Goal: Task Accomplishment & Management: Use online tool/utility

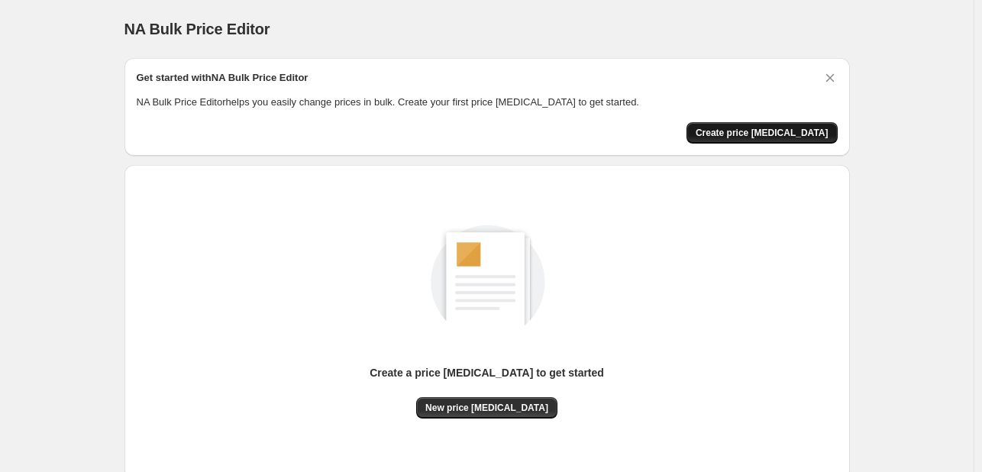
click at [764, 137] on span "Create price [MEDICAL_DATA]" at bounding box center [762, 133] width 133 height 12
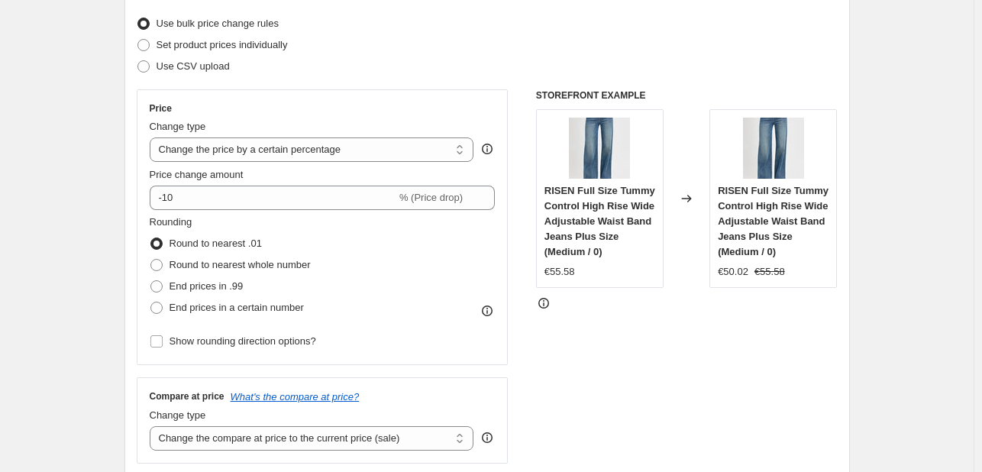
scroll to position [229, 0]
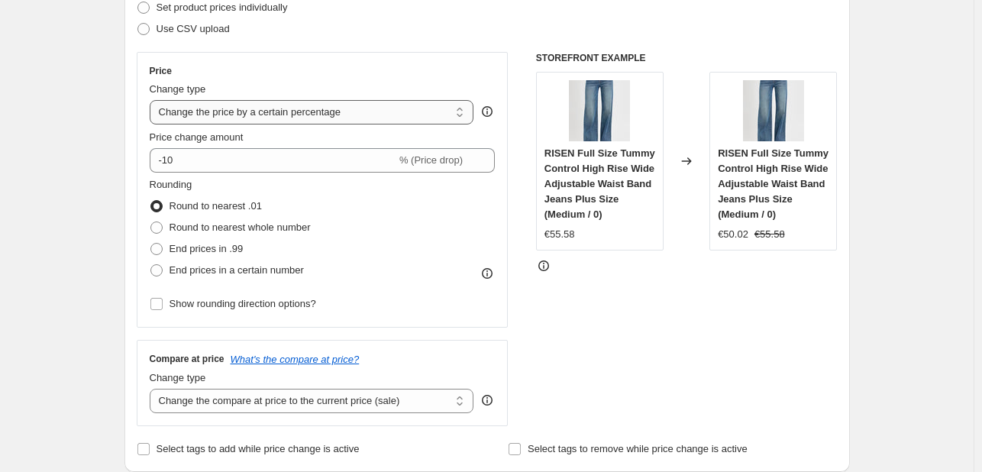
click at [353, 112] on select "Change the price to a certain amount Change the price by a certain amount Chang…" at bounding box center [312, 112] width 325 height 24
select select "by"
click at [153, 100] on select "Change the price to a certain amount Change the price by a certain amount Chang…" at bounding box center [312, 112] width 325 height 24
type input "-10.00"
click at [216, 250] on span "End prices in .99" at bounding box center [207, 248] width 74 height 11
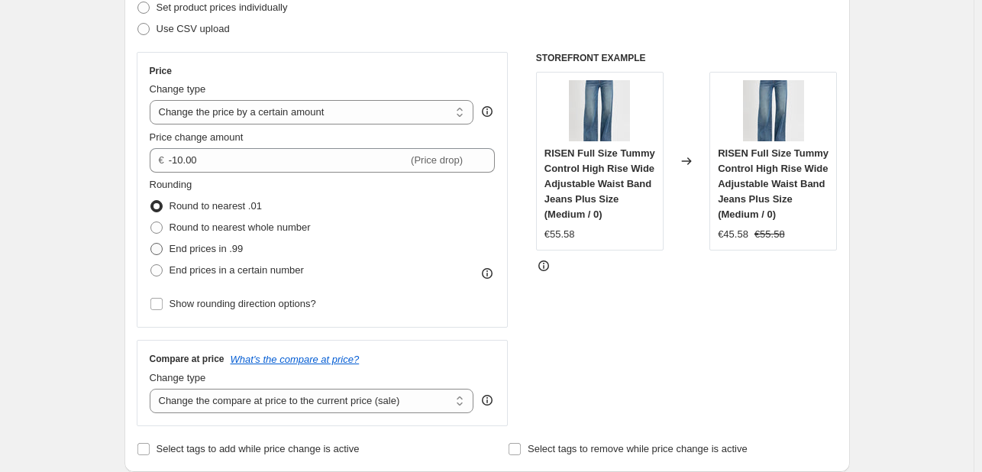
click at [151, 244] on input "End prices in .99" at bounding box center [150, 243] width 1 height 1
radio input "true"
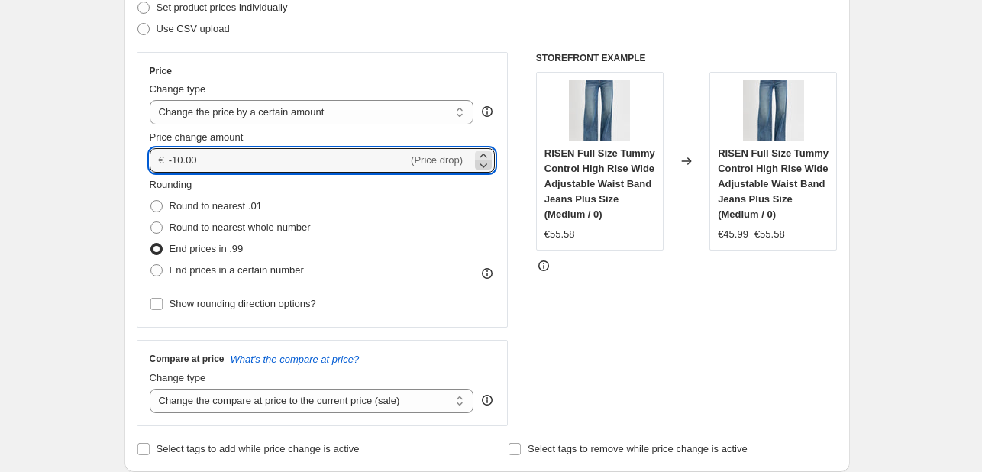
click at [482, 161] on icon at bounding box center [483, 164] width 15 height 15
click at [483, 163] on icon at bounding box center [483, 164] width 15 height 15
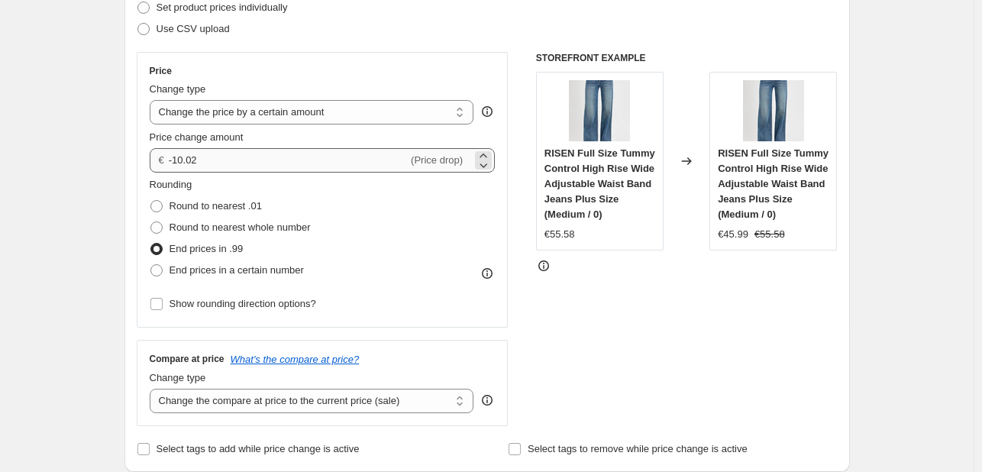
drag, startPoint x: 219, startPoint y: 145, endPoint x: 190, endPoint y: 152, distance: 29.8
click at [160, 144] on div "Price change amount € -10.02 (Price drop)" at bounding box center [323, 151] width 346 height 43
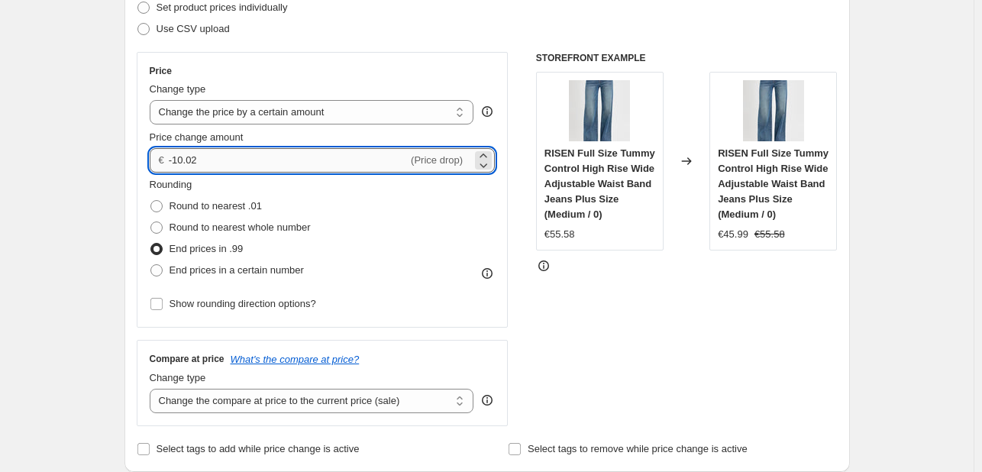
drag, startPoint x: 229, startPoint y: 160, endPoint x: 180, endPoint y: 154, distance: 49.3
click at [180, 154] on input "-10.02" at bounding box center [288, 160] width 239 height 24
click at [211, 158] on input "-10.02" at bounding box center [288, 160] width 239 height 24
drag, startPoint x: 211, startPoint y: 158, endPoint x: 177, endPoint y: 159, distance: 33.6
click at [177, 159] on input "-10.02" at bounding box center [288, 160] width 239 height 24
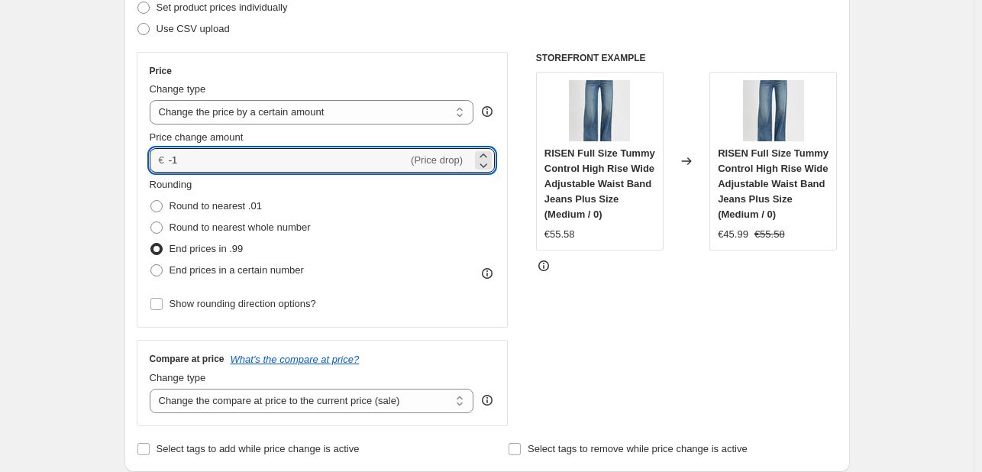
type input "-1.00"
click at [269, 192] on fieldset "Rounding Round to nearest .01 Round to nearest whole number End prices in .99 E…" at bounding box center [230, 229] width 161 height 104
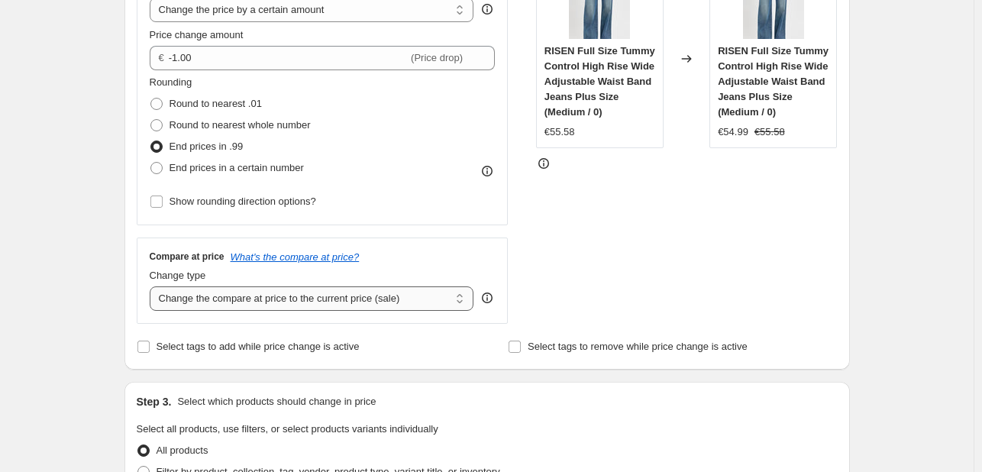
scroll to position [306, 0]
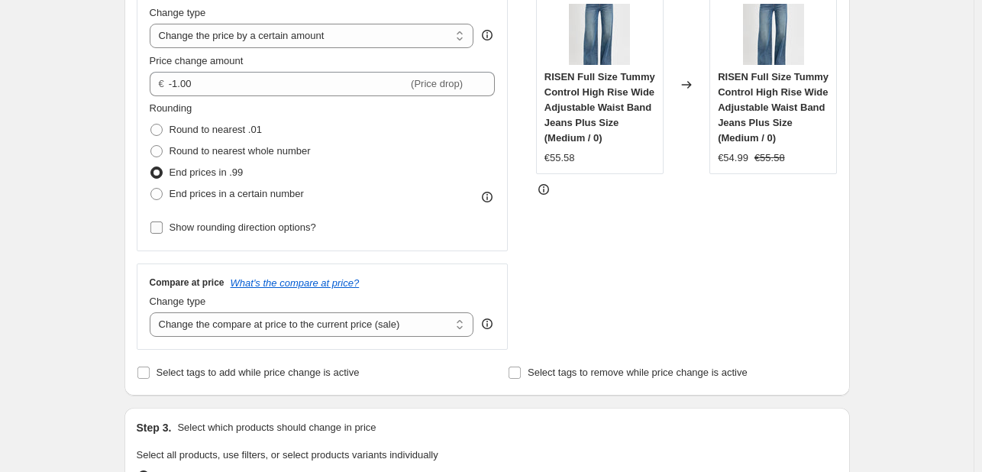
click at [170, 229] on label "Show rounding direction options?" at bounding box center [233, 227] width 167 height 21
click at [163, 229] on input "Show rounding direction options?" at bounding box center [156, 227] width 12 height 12
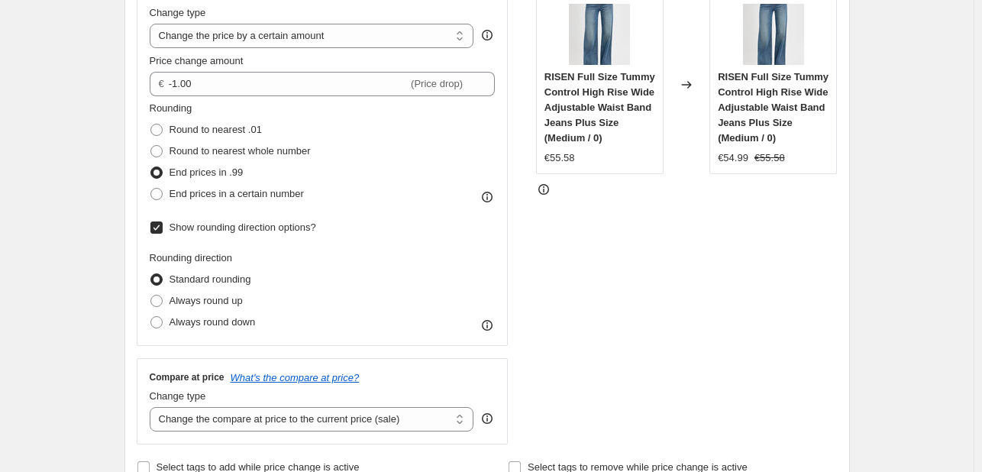
click at [170, 229] on label "Show rounding direction options?" at bounding box center [233, 227] width 167 height 21
click at [163, 229] on input "Show rounding direction options?" at bounding box center [156, 227] width 12 height 12
checkbox input "false"
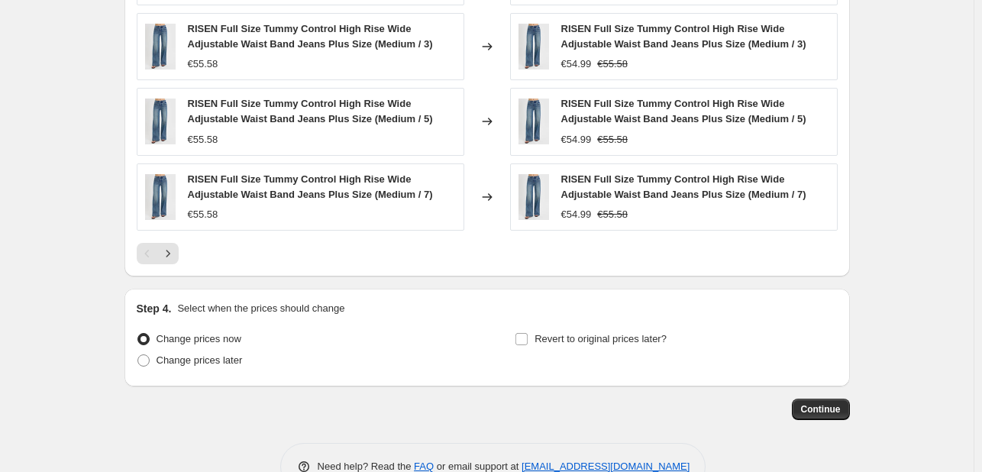
scroll to position [1078, 0]
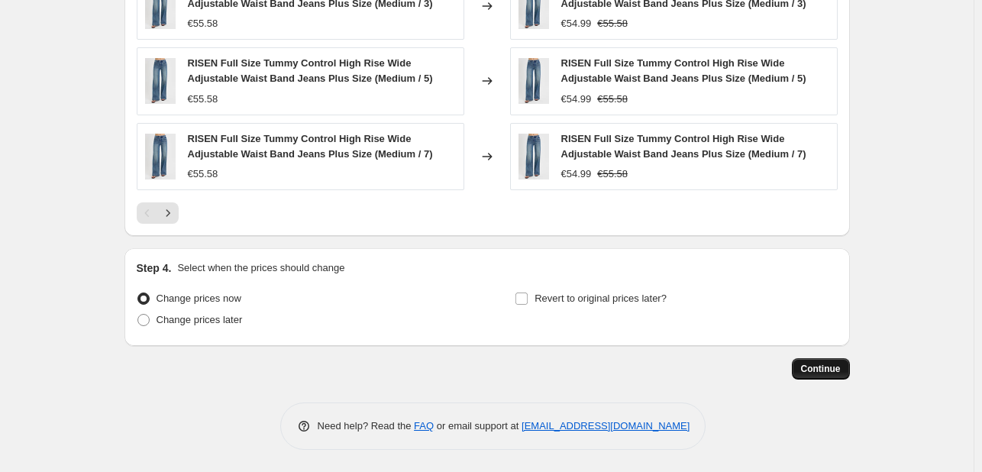
click at [820, 370] on span "Continue" at bounding box center [821, 369] width 40 height 12
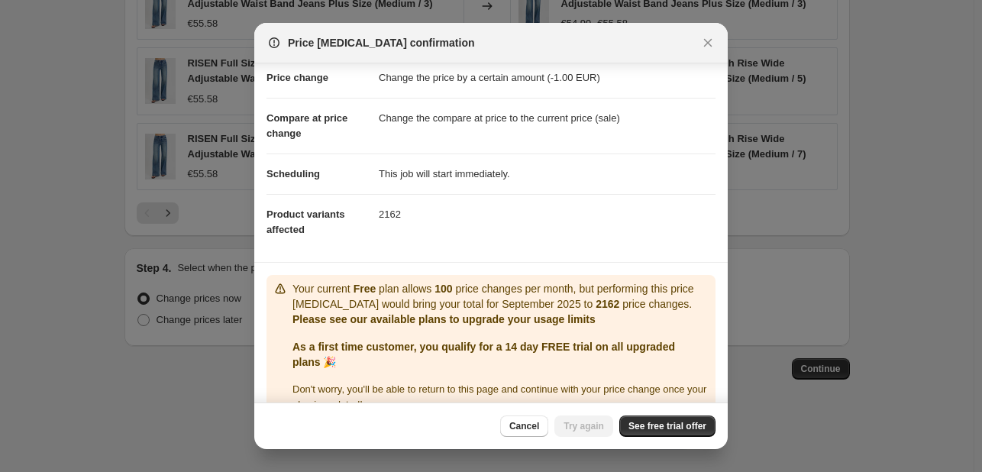
scroll to position [60, 0]
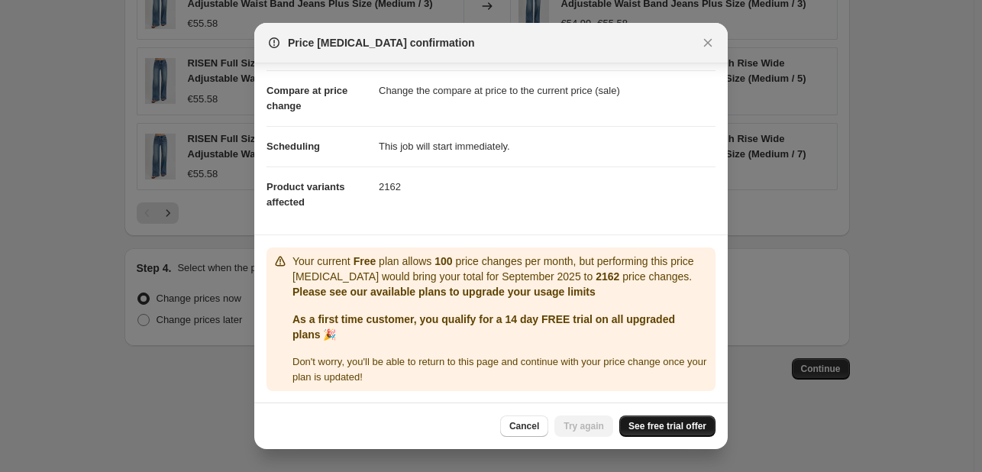
click at [687, 422] on span "See free trial offer" at bounding box center [668, 426] width 78 height 12
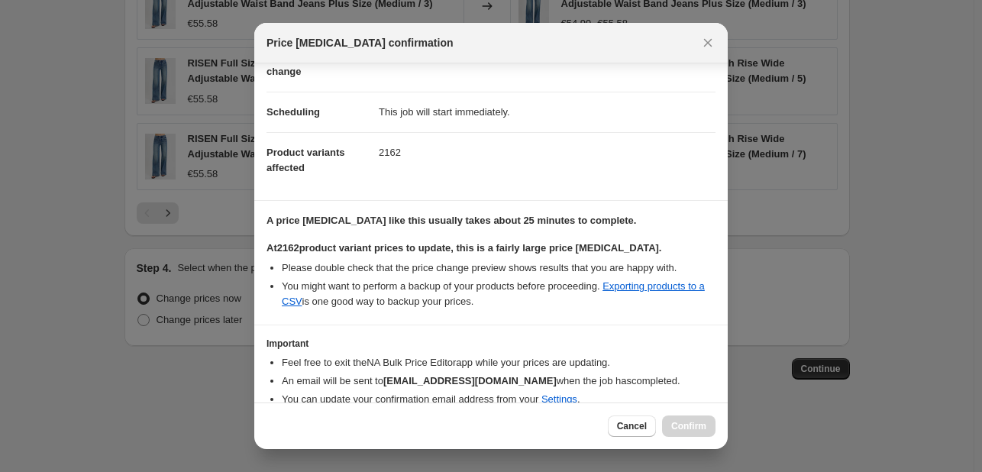
scroll to position [160, 0]
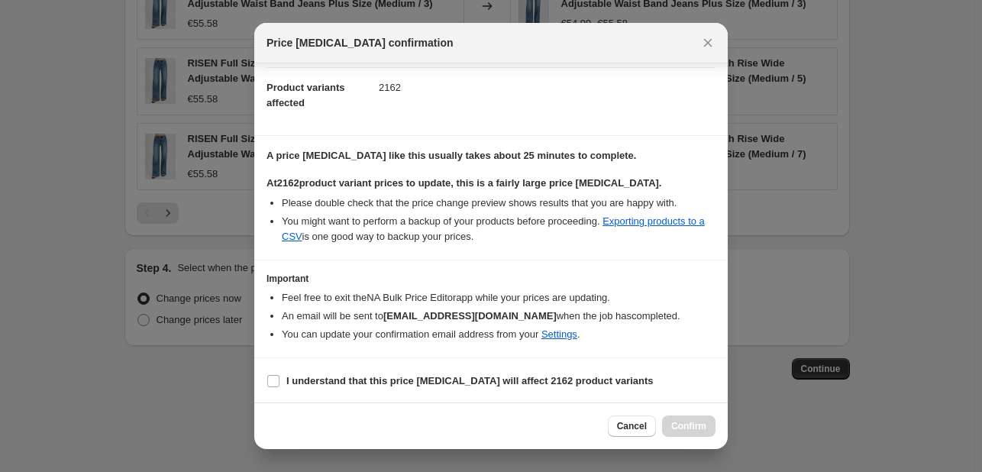
click at [855, 300] on div at bounding box center [491, 236] width 982 height 472
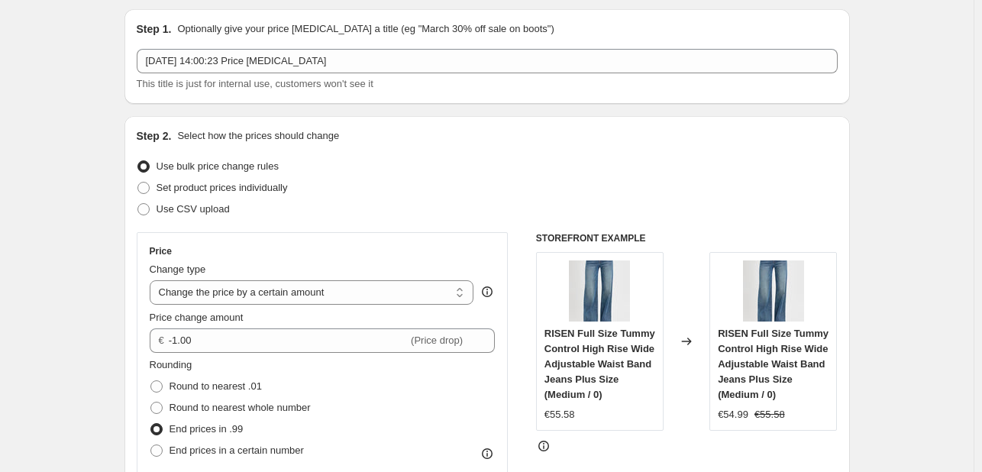
scroll to position [0, 0]
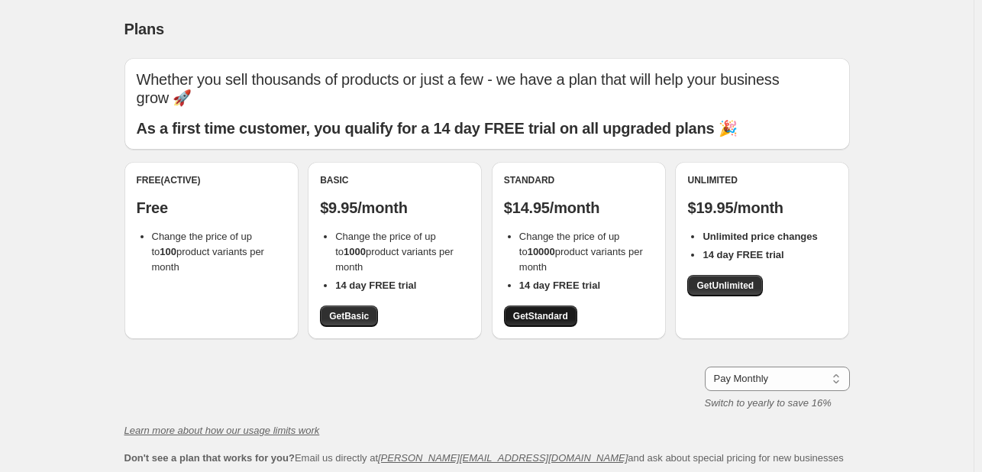
click at [565, 322] on span "Get Standard" at bounding box center [540, 316] width 55 height 12
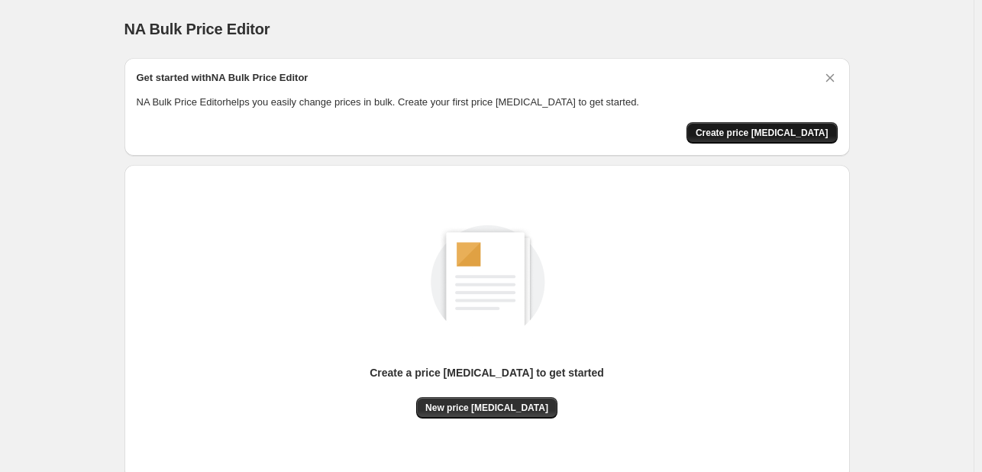
click at [799, 132] on span "Create price [MEDICAL_DATA]" at bounding box center [762, 133] width 133 height 12
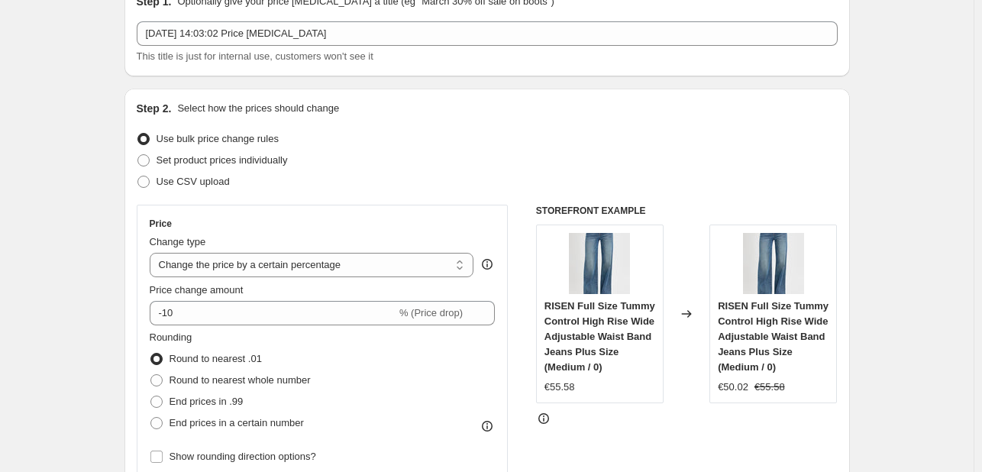
scroll to position [153, 0]
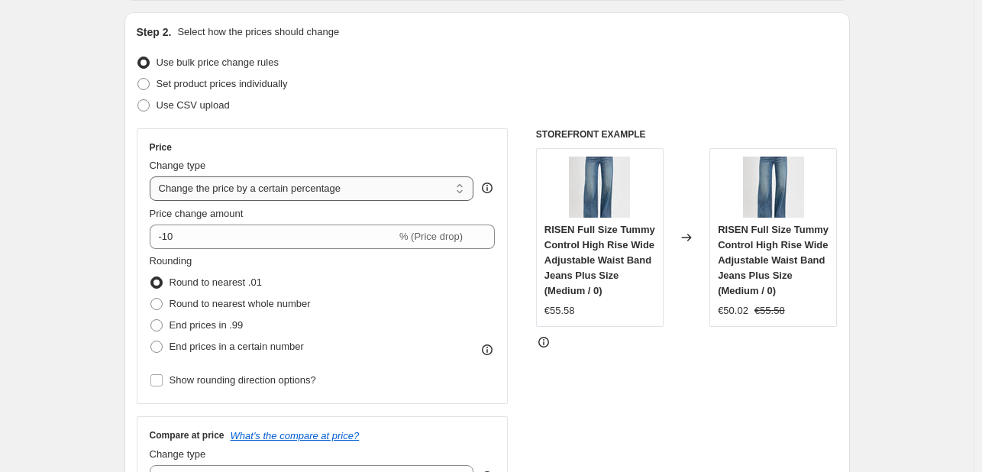
click at [367, 196] on select "Change the price to a certain amount Change the price by a certain amount Chang…" at bounding box center [312, 188] width 325 height 24
select select "by"
click at [153, 176] on select "Change the price to a certain amount Change the price by a certain amount Chang…" at bounding box center [312, 188] width 325 height 24
drag, startPoint x: 267, startPoint y: 254, endPoint x: 168, endPoint y: 243, distance: 99.9
click at [168, 243] on div "Price Change type Change the price to a certain amount Change the price by a ce…" at bounding box center [323, 266] width 346 height 250
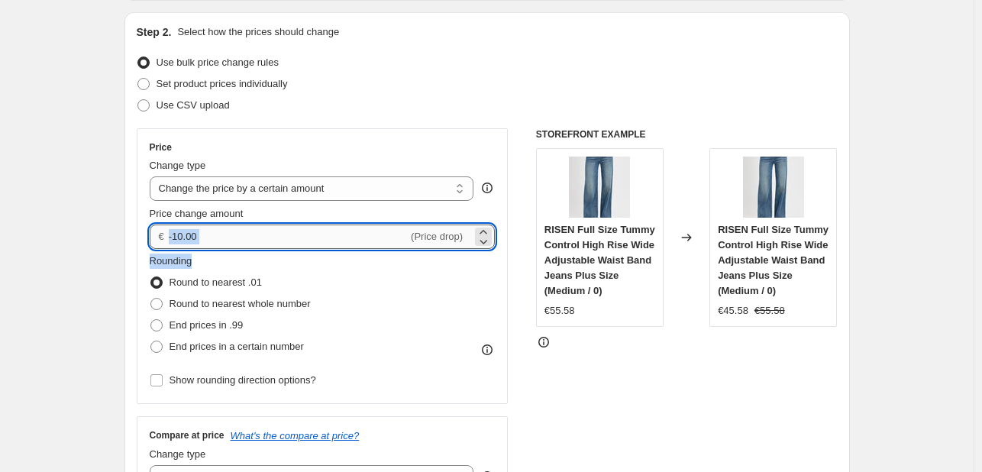
click at [214, 240] on input "-10.00" at bounding box center [288, 237] width 239 height 24
drag, startPoint x: 214, startPoint y: 240, endPoint x: 170, endPoint y: 240, distance: 44.3
click at [170, 240] on div "€ -10.00 (Price drop)" at bounding box center [323, 237] width 346 height 24
type input "1.00"
click at [238, 272] on label "Round to nearest .01" at bounding box center [206, 282] width 112 height 21
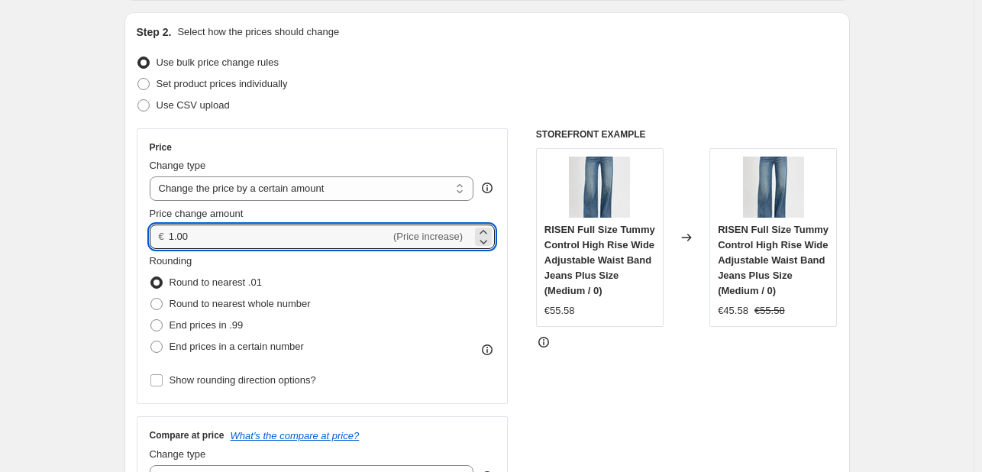
click at [151, 276] on input "Round to nearest .01" at bounding box center [150, 276] width 1 height 1
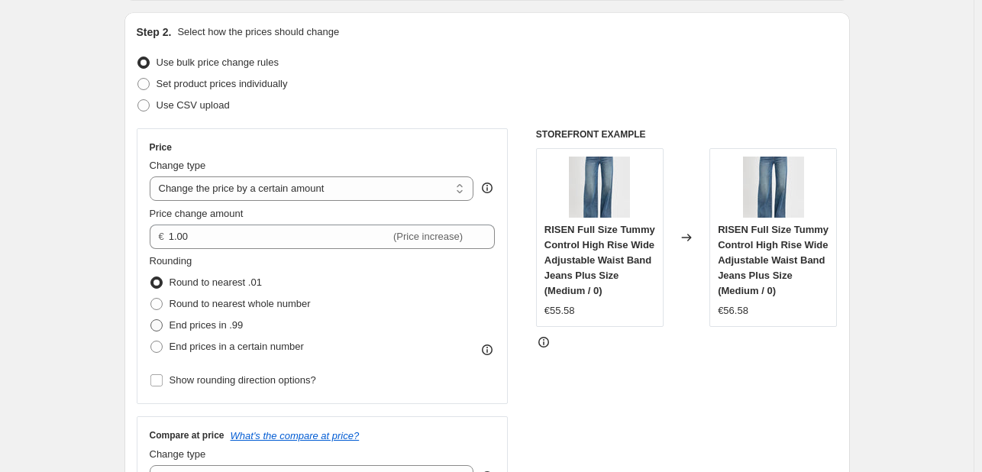
click at [230, 322] on span "End prices in .99" at bounding box center [207, 324] width 74 height 11
click at [151, 320] on input "End prices in .99" at bounding box center [150, 319] width 1 height 1
radio input "true"
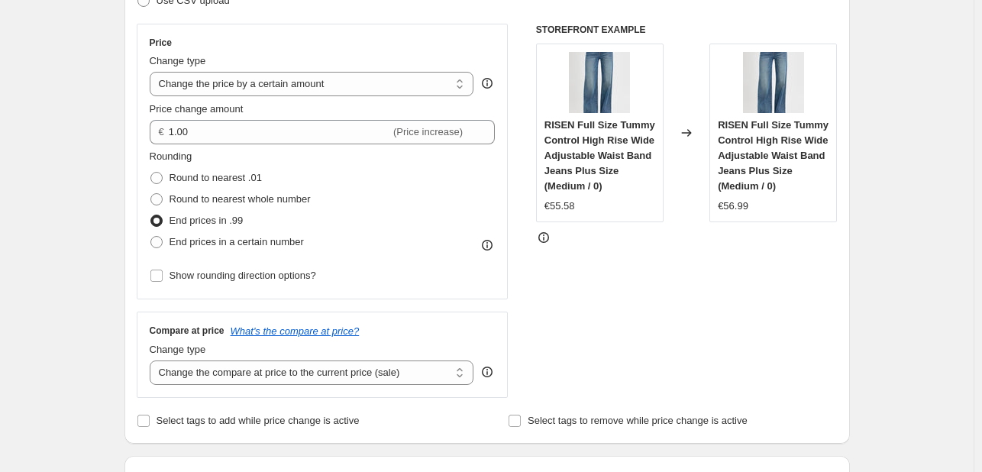
scroll to position [382, 0]
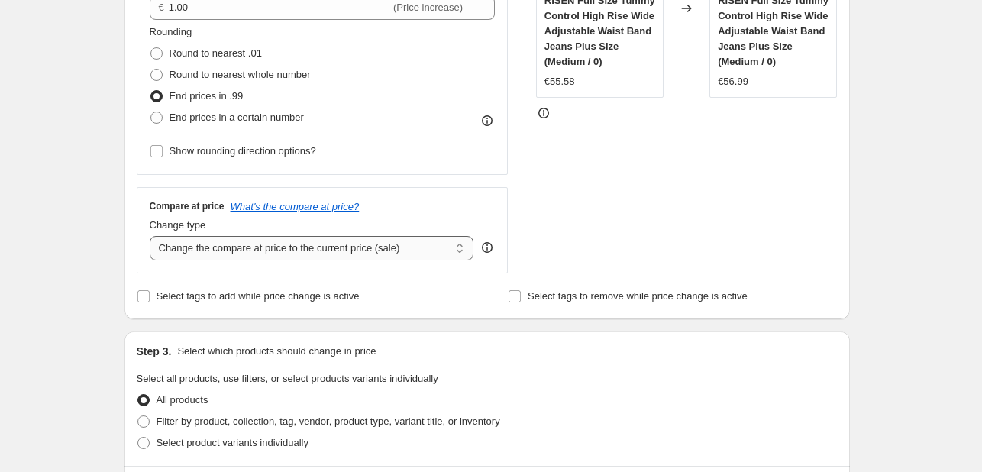
click at [284, 255] on select "Change the compare at price to the current price (sale) Change the compare at p…" at bounding box center [312, 248] width 325 height 24
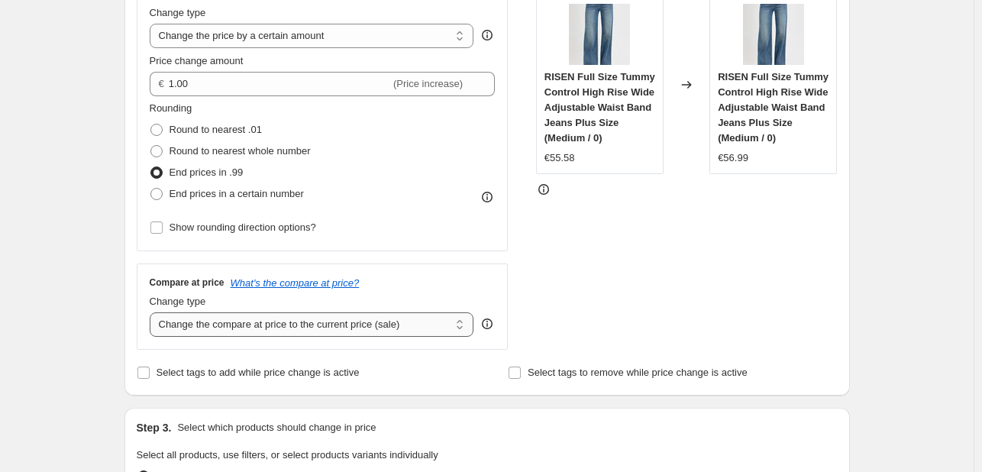
click at [301, 324] on select "Change the compare at price to the current price (sale) Change the compare at p…" at bounding box center [312, 324] width 325 height 24
select select "remove"
click at [153, 312] on select "Change the compare at price to the current price (sale) Change the compare at p…" at bounding box center [312, 324] width 325 height 24
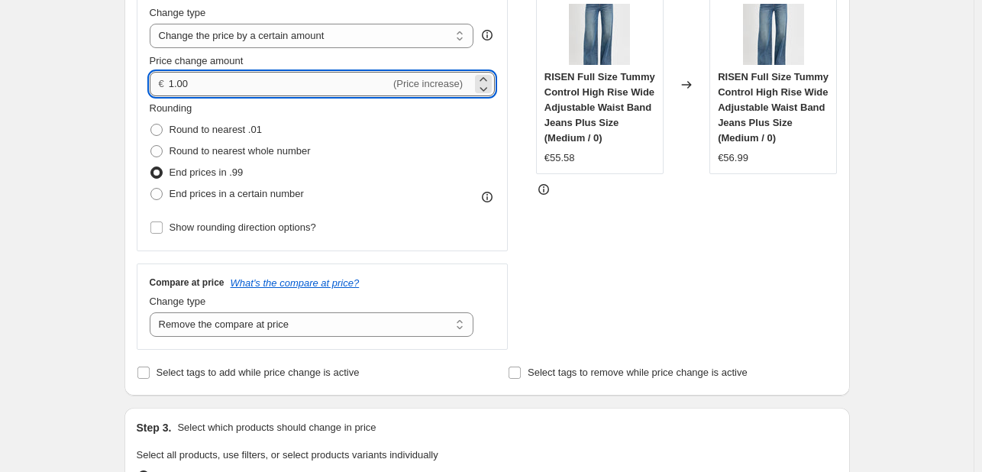
click at [172, 85] on input "1.00" at bounding box center [279, 84] width 221 height 24
type input "-1.00"
click at [318, 120] on div "Rounding Round to nearest .01 Round to nearest whole number End prices in .99 E…" at bounding box center [323, 153] width 346 height 104
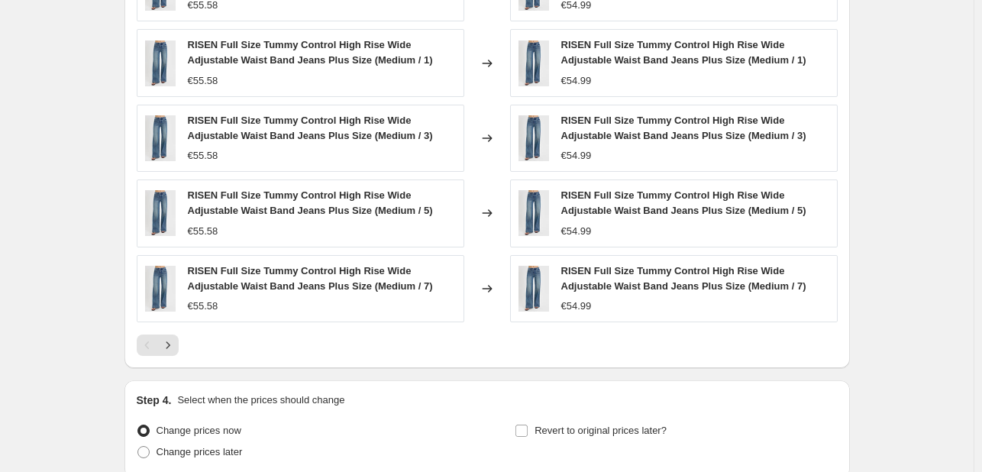
scroll to position [1078, 0]
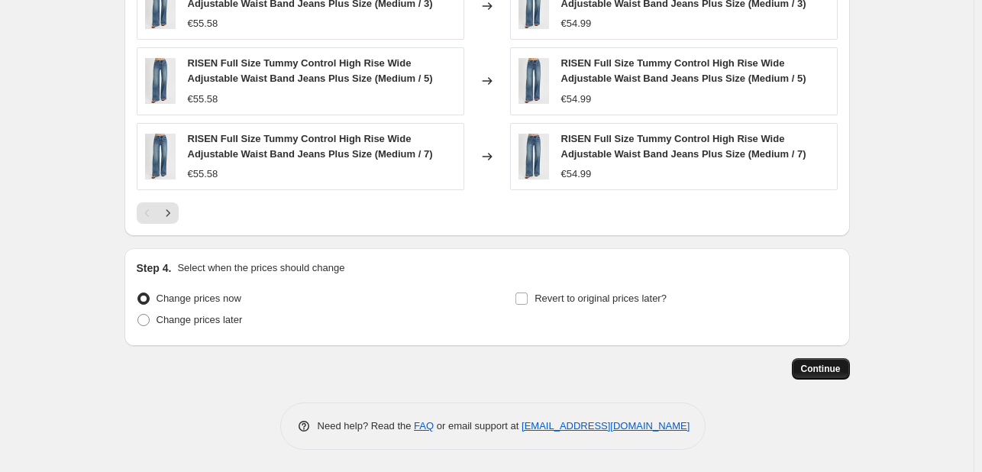
click at [819, 370] on span "Continue" at bounding box center [821, 369] width 40 height 12
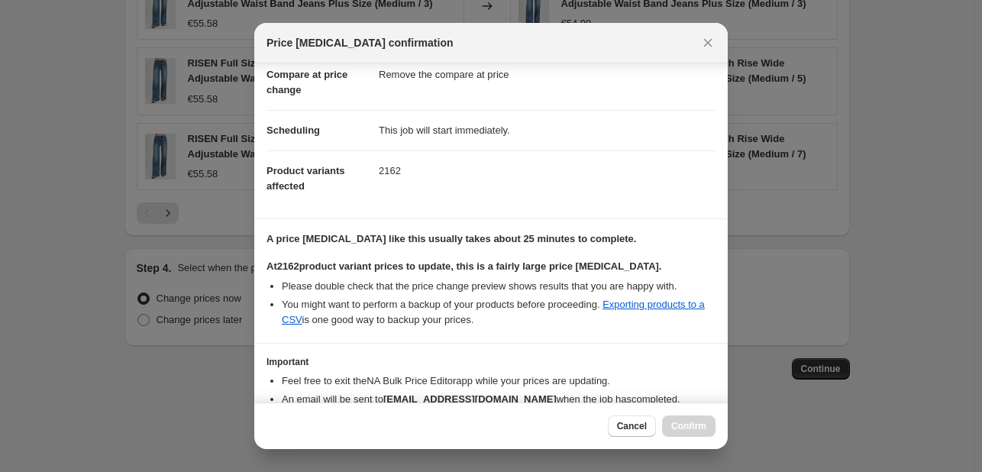
scroll to position [153, 0]
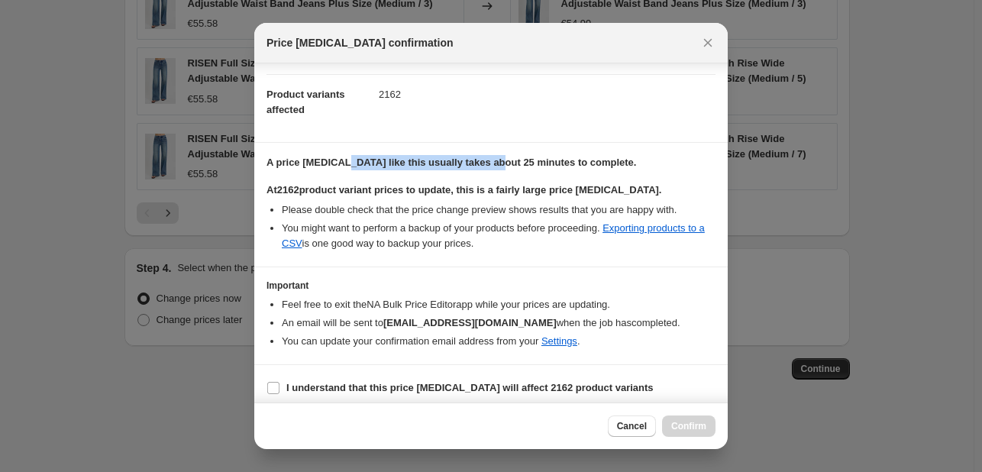
drag, startPoint x: 342, startPoint y: 167, endPoint x: 487, endPoint y: 162, distance: 144.4
click at [487, 162] on b "A price [MEDICAL_DATA] like this usually takes about 25 minutes to complete." at bounding box center [452, 162] width 370 height 11
click at [392, 172] on div "A price [MEDICAL_DATA] like this usually takes about 25 minutes to complete. At…" at bounding box center [491, 203] width 449 height 96
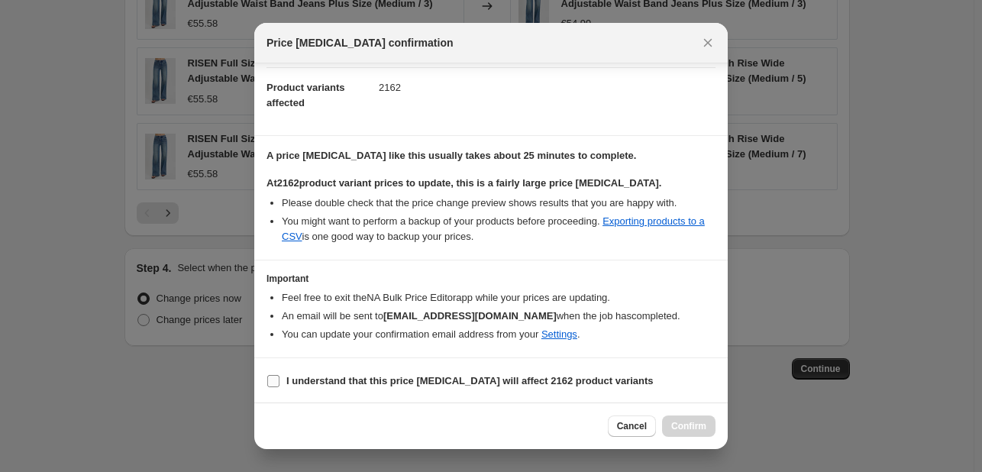
click at [292, 380] on b "I understand that this price [MEDICAL_DATA] will affect 2162 product variants" at bounding box center [469, 380] width 367 height 11
click at [280, 380] on input "I understand that this price [MEDICAL_DATA] will affect 2162 product variants" at bounding box center [273, 381] width 12 height 12
checkbox input "true"
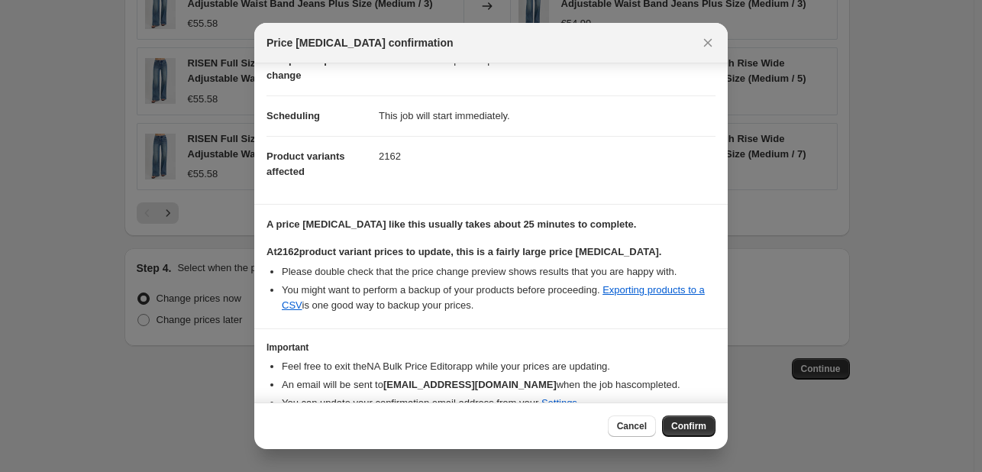
scroll to position [0, 0]
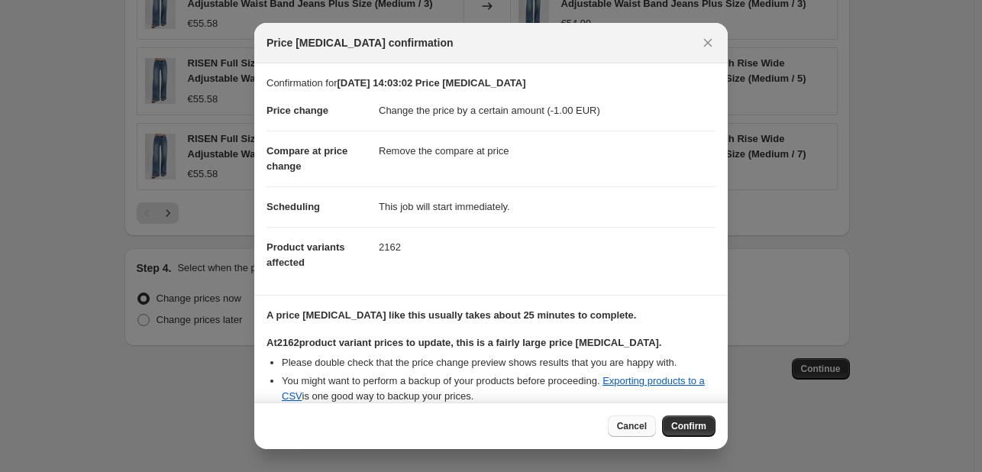
click at [625, 428] on span "Cancel" at bounding box center [632, 426] width 30 height 12
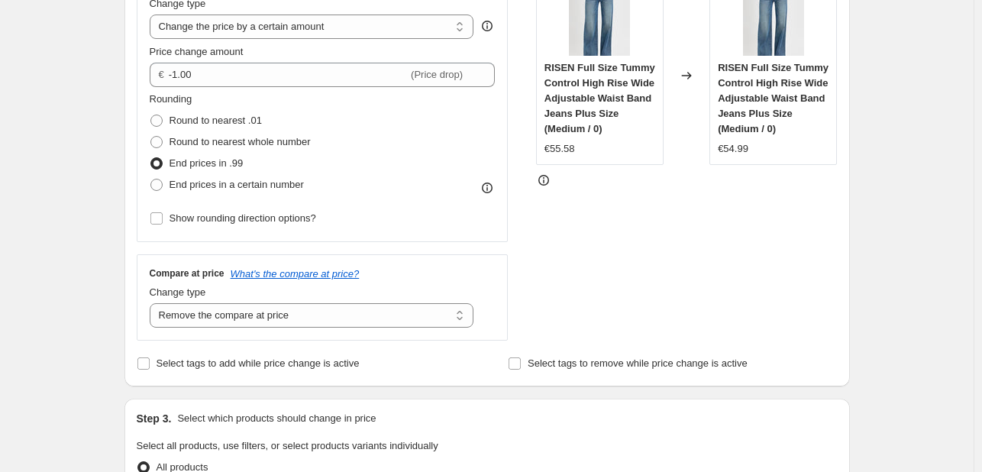
scroll to position [238, 0]
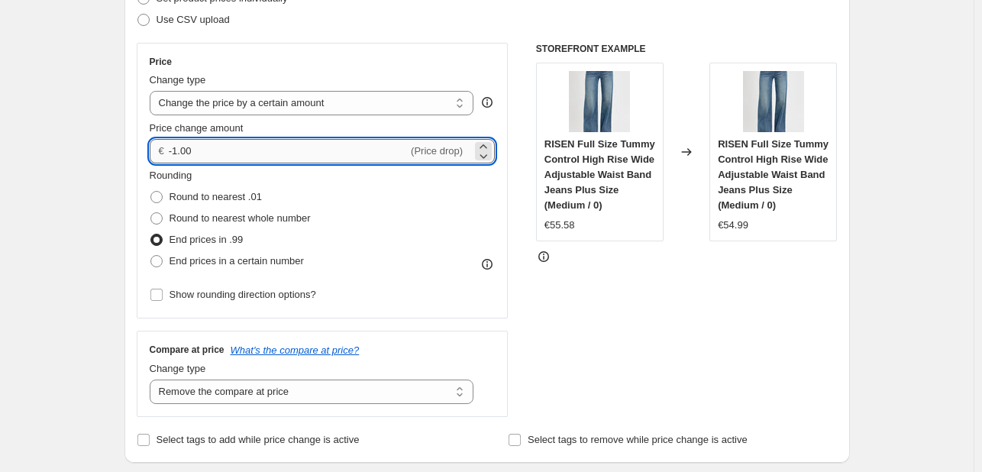
drag, startPoint x: 208, startPoint y: 163, endPoint x: 176, endPoint y: 150, distance: 33.6
click at [176, 150] on input "-1.00" at bounding box center [288, 151] width 239 height 24
type input "-0"
type input "-0.50"
click at [435, 187] on div "Rounding Round to nearest .01 Round to nearest whole number End prices in .99 E…" at bounding box center [323, 220] width 346 height 104
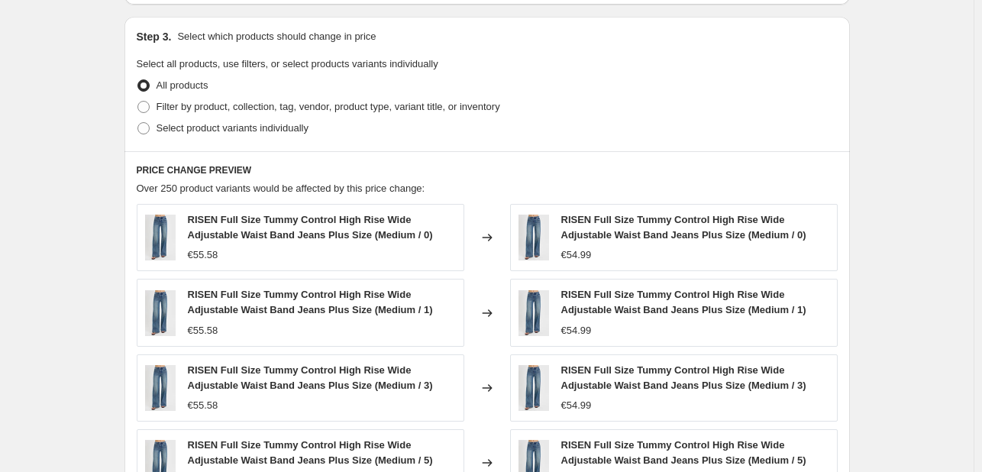
scroll to position [849, 0]
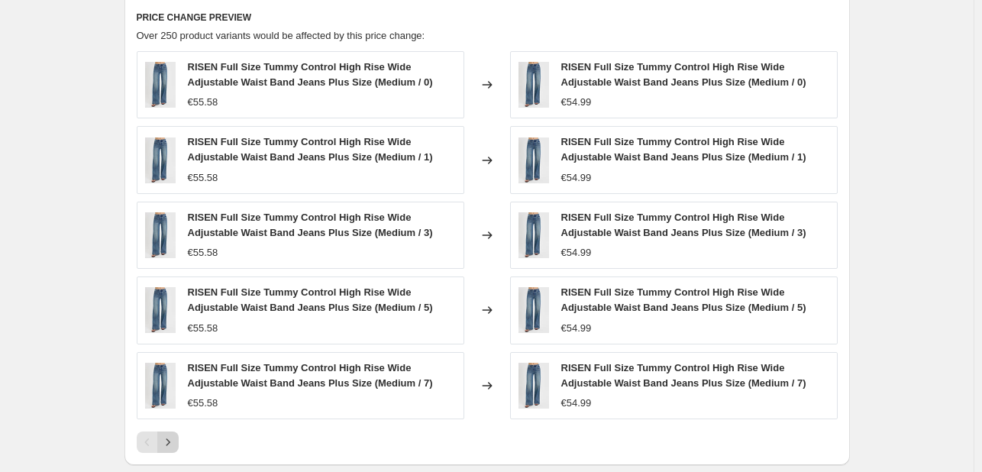
click at [160, 439] on button "Next" at bounding box center [167, 442] width 21 height 21
click at [170, 437] on icon "Next" at bounding box center [167, 442] width 15 height 15
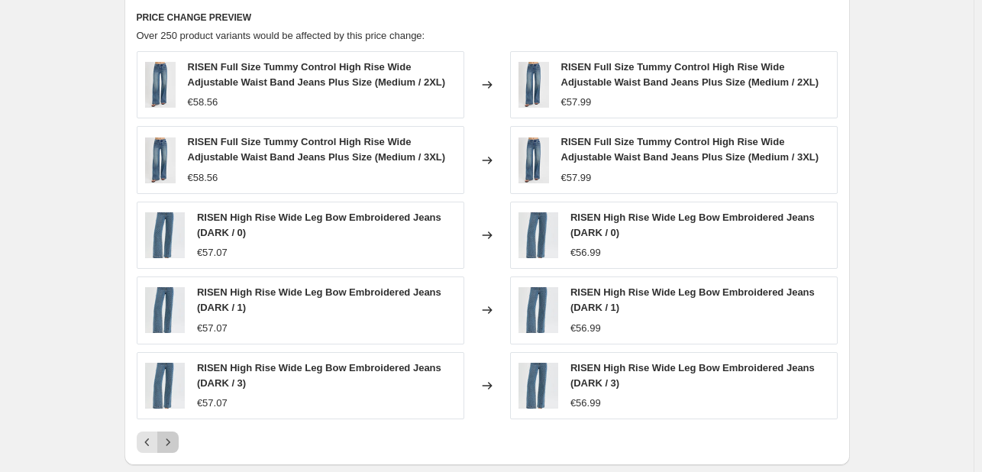
click at [176, 438] on icon "Next" at bounding box center [167, 442] width 15 height 15
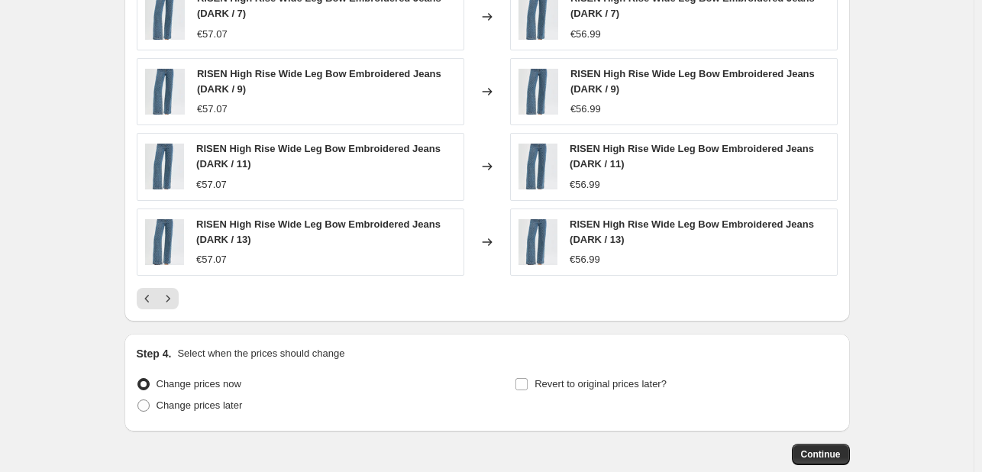
scroll to position [1078, 0]
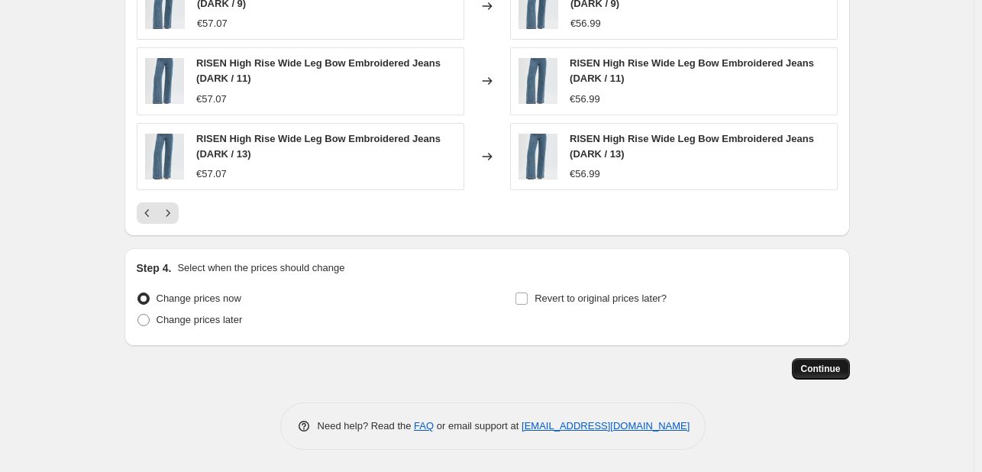
click at [827, 370] on span "Continue" at bounding box center [821, 369] width 40 height 12
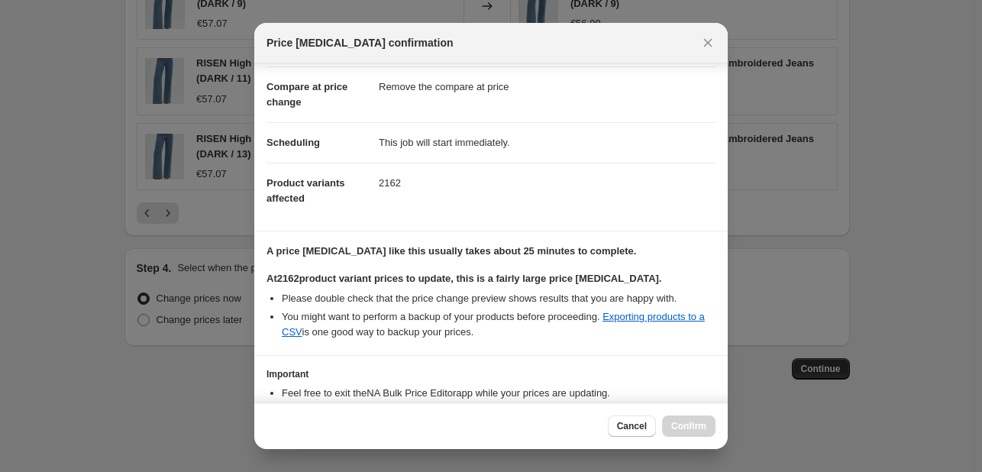
scroll to position [160, 0]
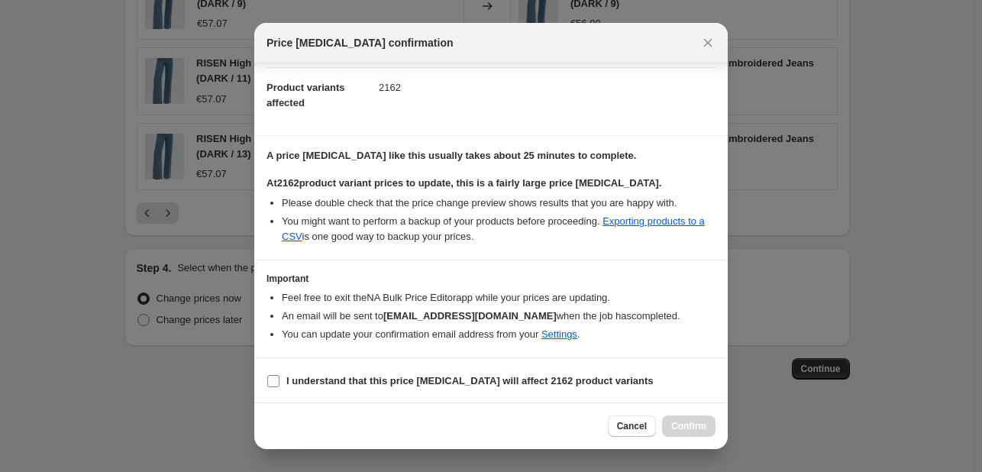
click at [380, 383] on b "I understand that this price [MEDICAL_DATA] will affect 2162 product variants" at bounding box center [469, 380] width 367 height 11
click at [280, 383] on input "I understand that this price [MEDICAL_DATA] will affect 2162 product variants" at bounding box center [273, 381] width 12 height 12
checkbox input "true"
click at [682, 429] on span "Confirm" at bounding box center [688, 426] width 35 height 12
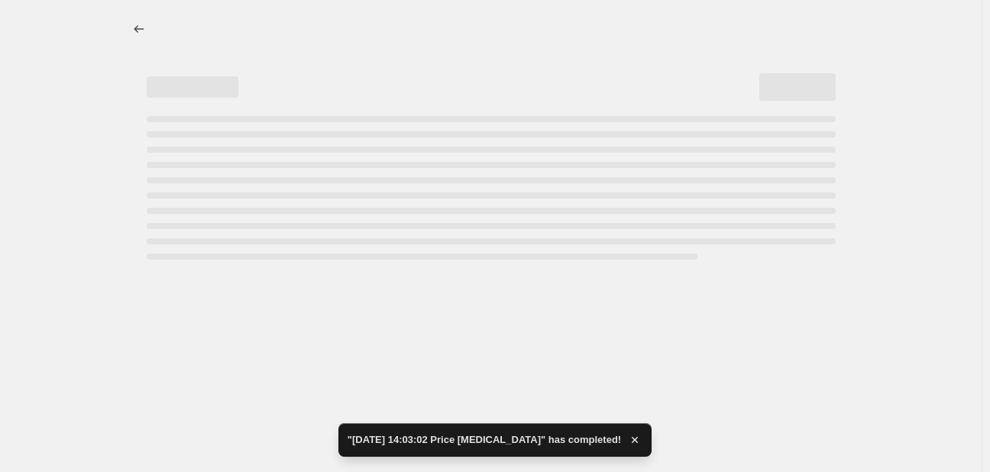
select select "by"
select select "remove"
